Goal: Task Accomplishment & Management: Use online tool/utility

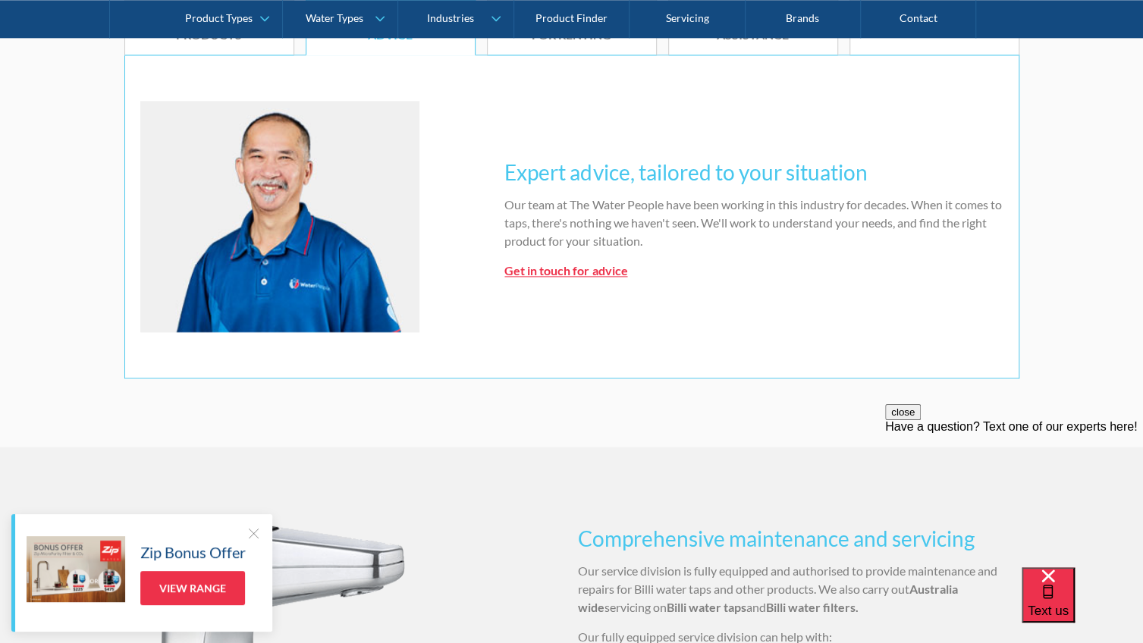
click at [251, 532] on div at bounding box center [253, 533] width 15 height 15
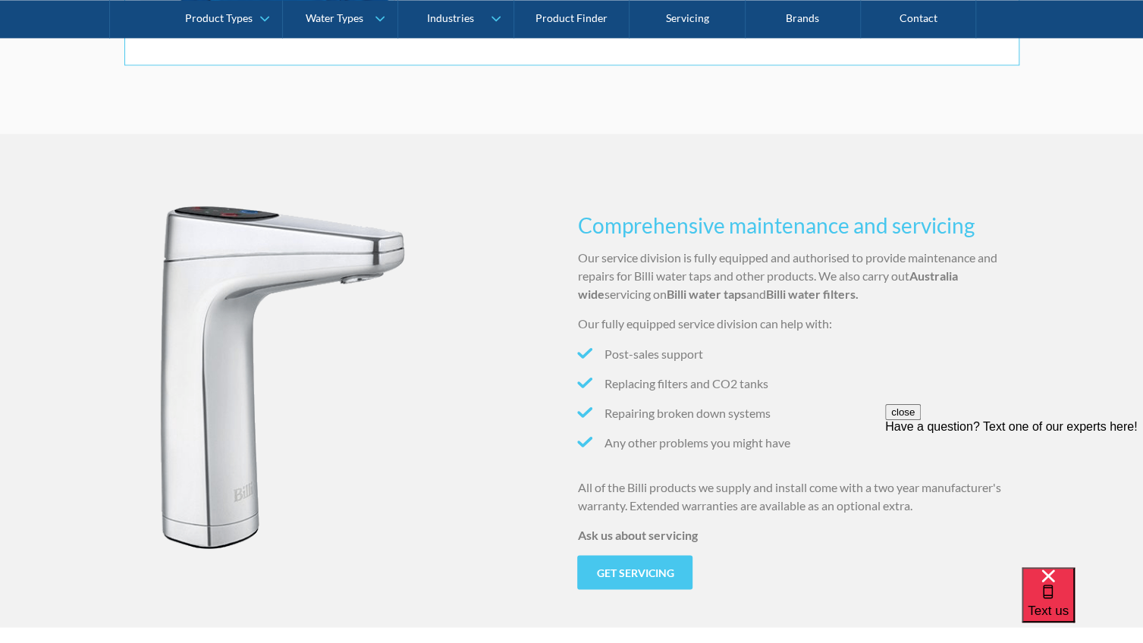
scroll to position [1441, 0]
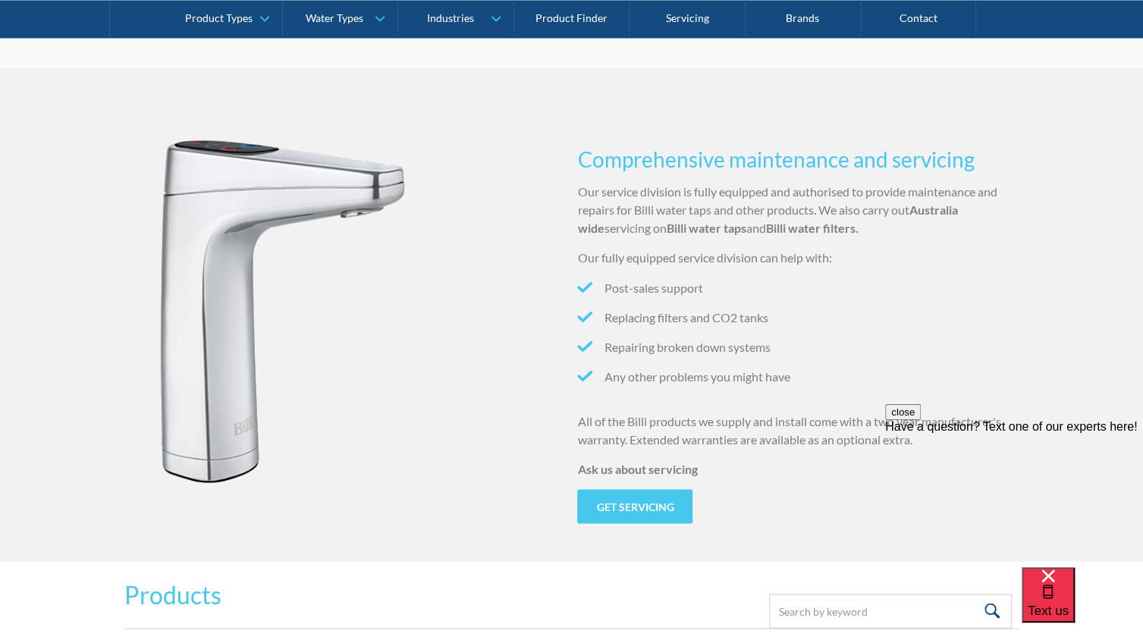
click at [668, 339] on li "Repairing broken down systems" at bounding box center [798, 347] width 442 height 18
click at [668, 341] on li "Repairing broken down systems" at bounding box center [798, 347] width 442 height 18
click at [669, 341] on li "Repairing broken down systems" at bounding box center [798, 347] width 442 height 18
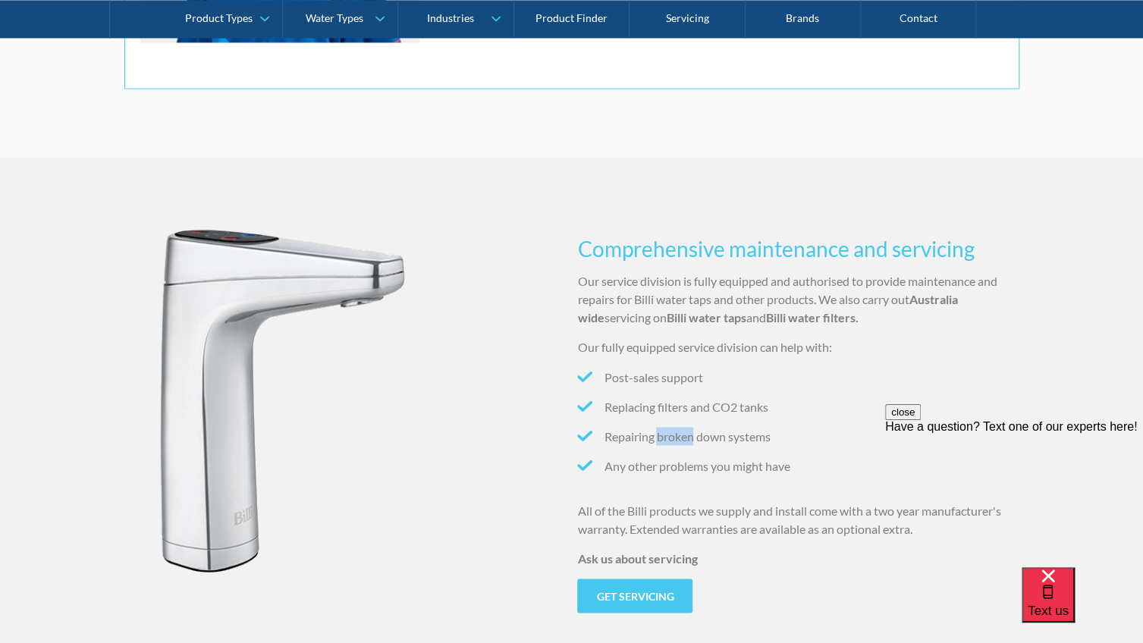
scroll to position [1517, 0]
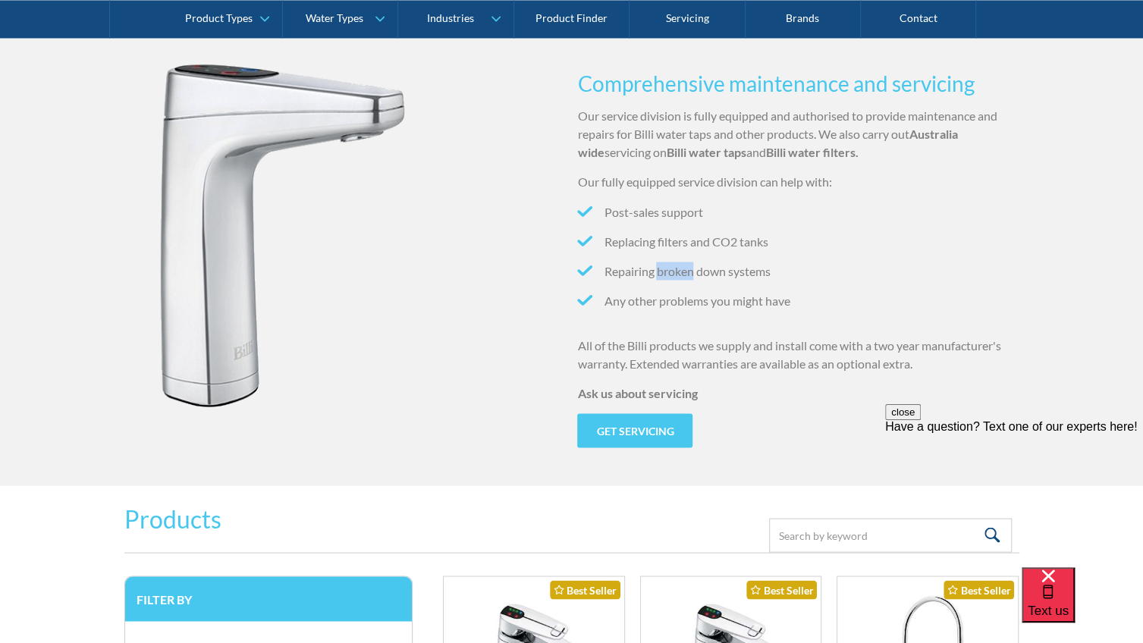
click at [706, 240] on li "Replacing filters and CO2 tanks" at bounding box center [798, 241] width 442 height 18
click at [640, 430] on link "Get servicing" at bounding box center [634, 430] width 115 height 34
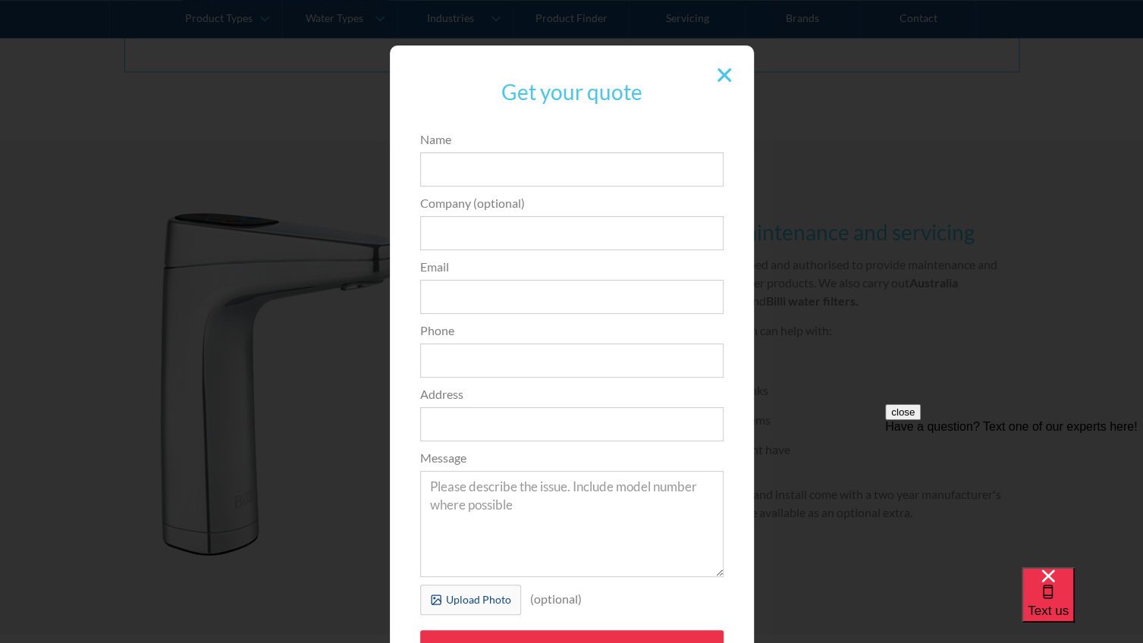
scroll to position [1366, 0]
